Goal: Check status

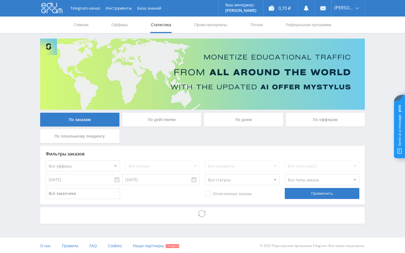
click at [388, 179] on div "Telegram-канал Инструменты База знаний Ваш менеджер: [PERSON_NAME] Online @edug…" at bounding box center [202, 127] width 405 height 254
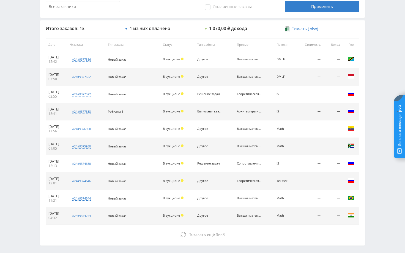
scroll to position [193, 0]
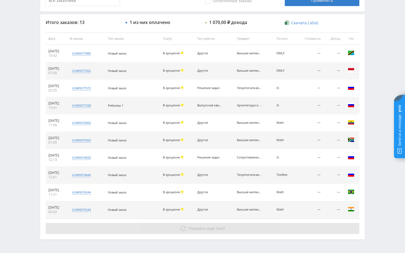
click at [299, 226] on button "Показать ещё 3 из 3" at bounding box center [203, 228] width 314 height 11
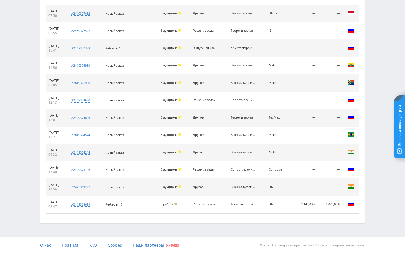
scroll to position [250, 0]
click at [296, 220] on div "Итого заказов: 13 1 из них оплачено 1 070,00 ₽ дохода Скачать (.xlsx) Дата № за…" at bounding box center [202, 89] width 325 height 265
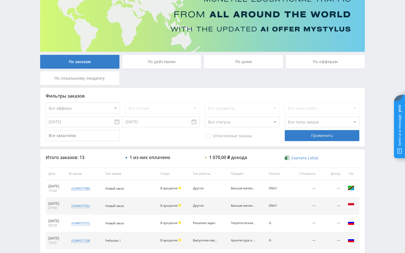
scroll to position [0, 0]
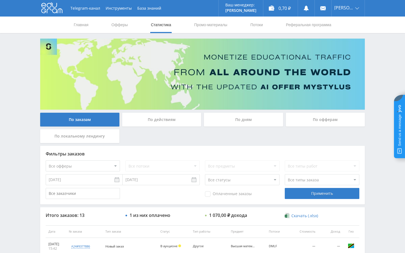
click at [379, 111] on div "Telegram-канал Инструменты База знаний Ваш менеджер: Alex Alex Online @edugram_…" at bounding box center [202, 251] width 405 height 503
click at [384, 89] on div "Telegram-канал Инструменты База знаний Ваш менеджер: Alex Alex Online @edugram_…" at bounding box center [202, 251] width 405 height 503
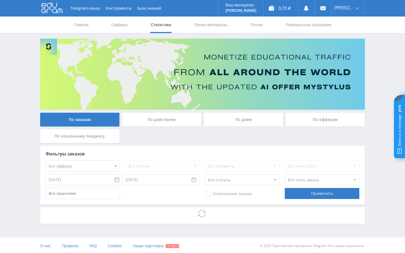
click at [377, 101] on div "Telegram-канал Инструменты База знаний Ваш менеджер: Alex Alex Online @edugram_…" at bounding box center [202, 127] width 405 height 254
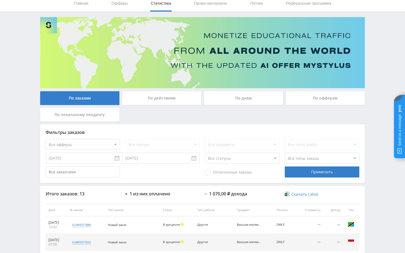
scroll to position [111, 0]
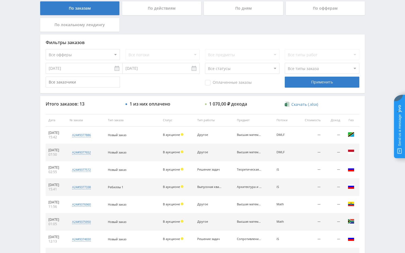
click at [390, 84] on div "Telegram-канал Инструменты База знаний Ваш менеджер: Alex Alex Online @edugram_…" at bounding box center [202, 120] width 405 height 462
click at [391, 79] on div "Telegram-канал Инструменты База знаний Ваш менеджер: Alex Alex Online @edugram_…" at bounding box center [202, 120] width 405 height 462
